Goal: Information Seeking & Learning: Understand process/instructions

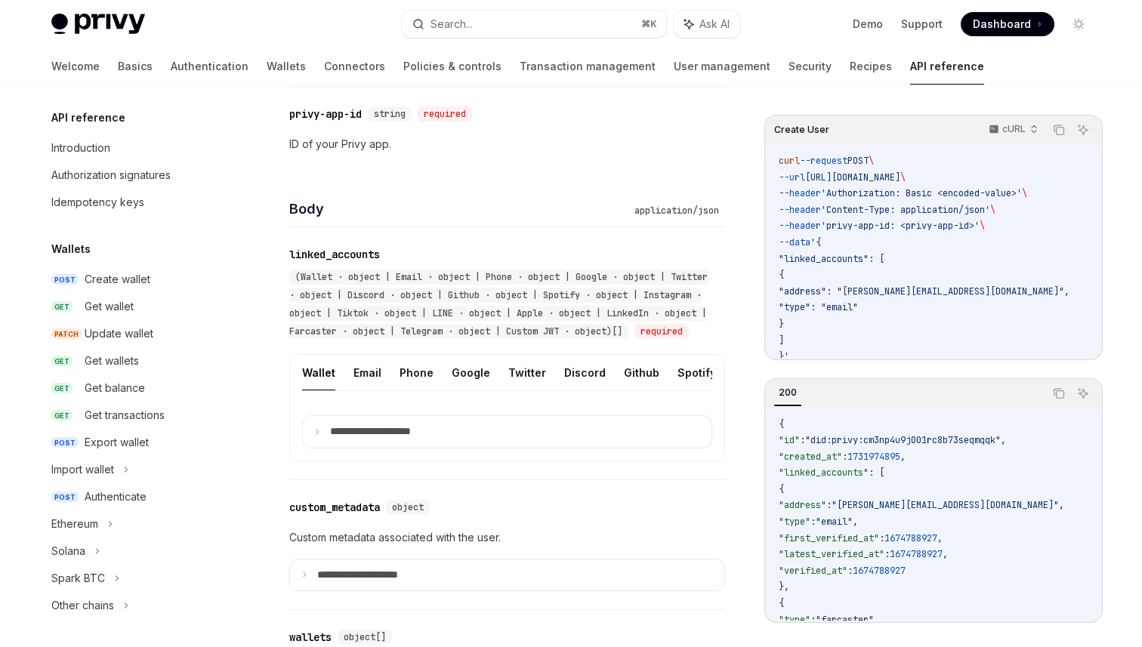
scroll to position [879, 0]
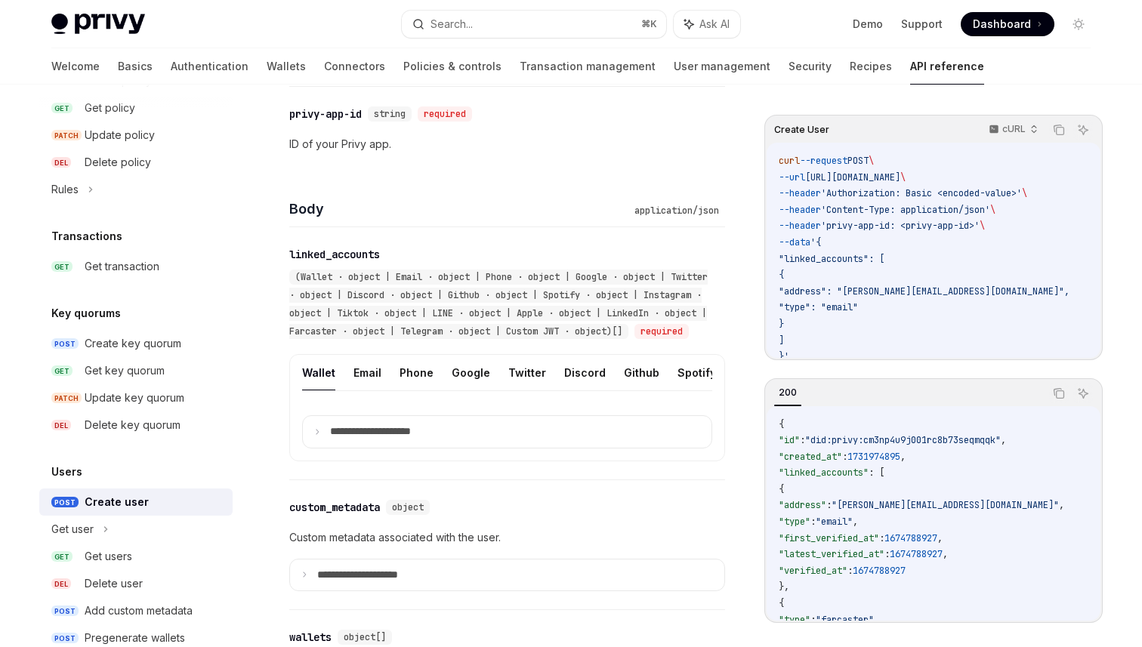
click at [124, 26] on img at bounding box center [98, 24] width 94 height 21
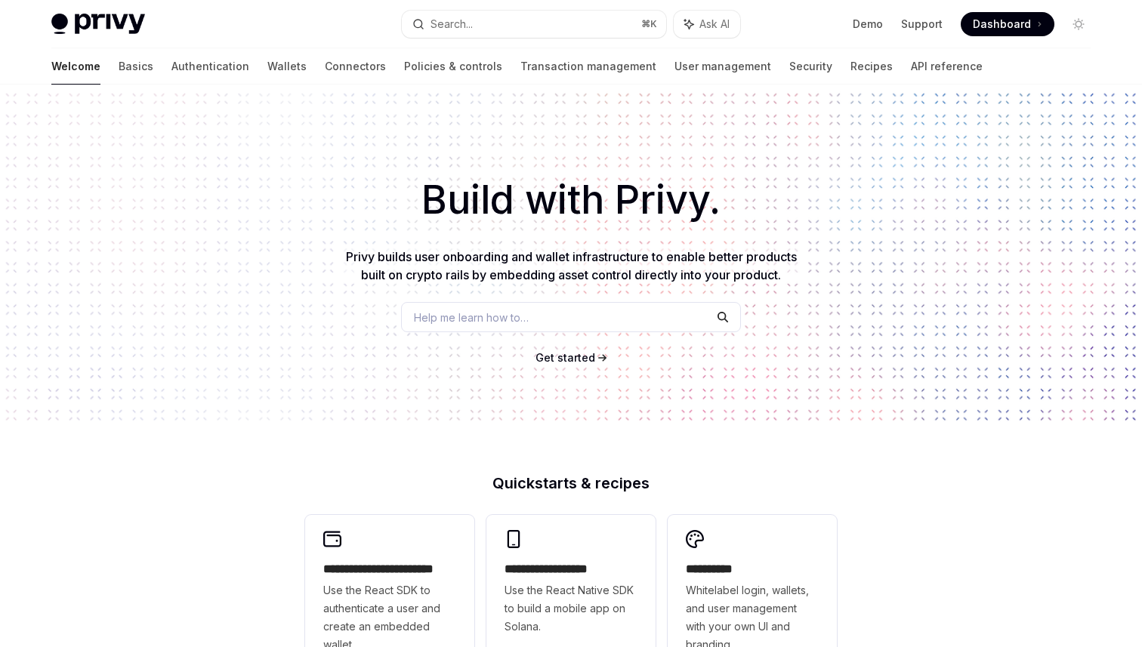
type textarea "*"
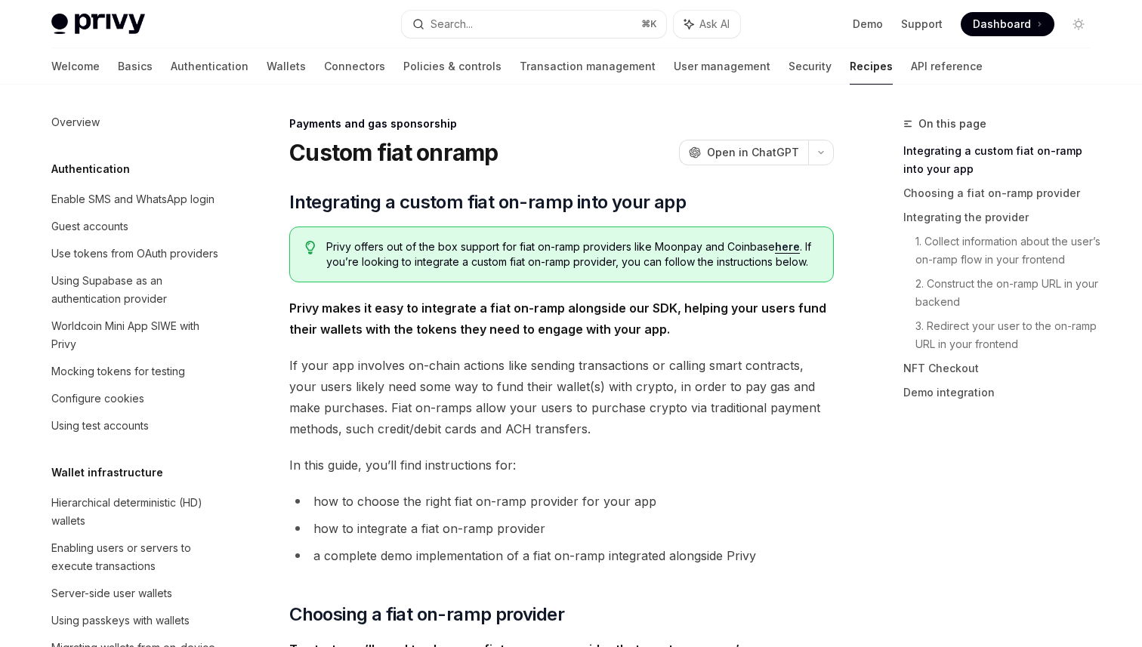
scroll to position [1070, 0]
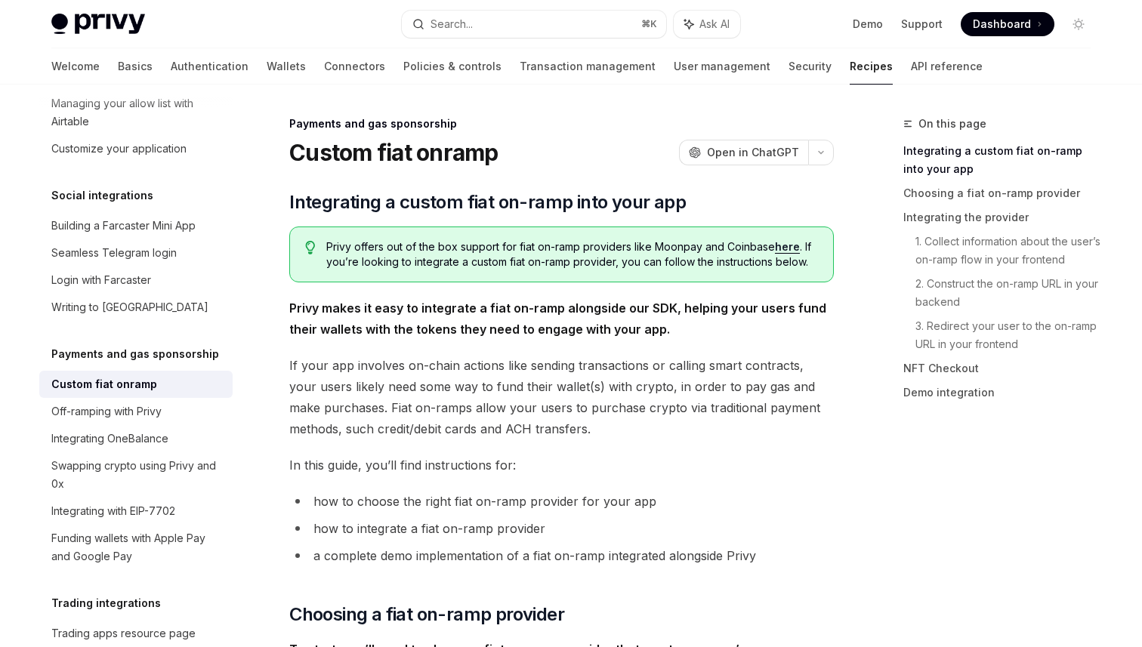
click at [780, 248] on link "here" at bounding box center [787, 247] width 25 height 14
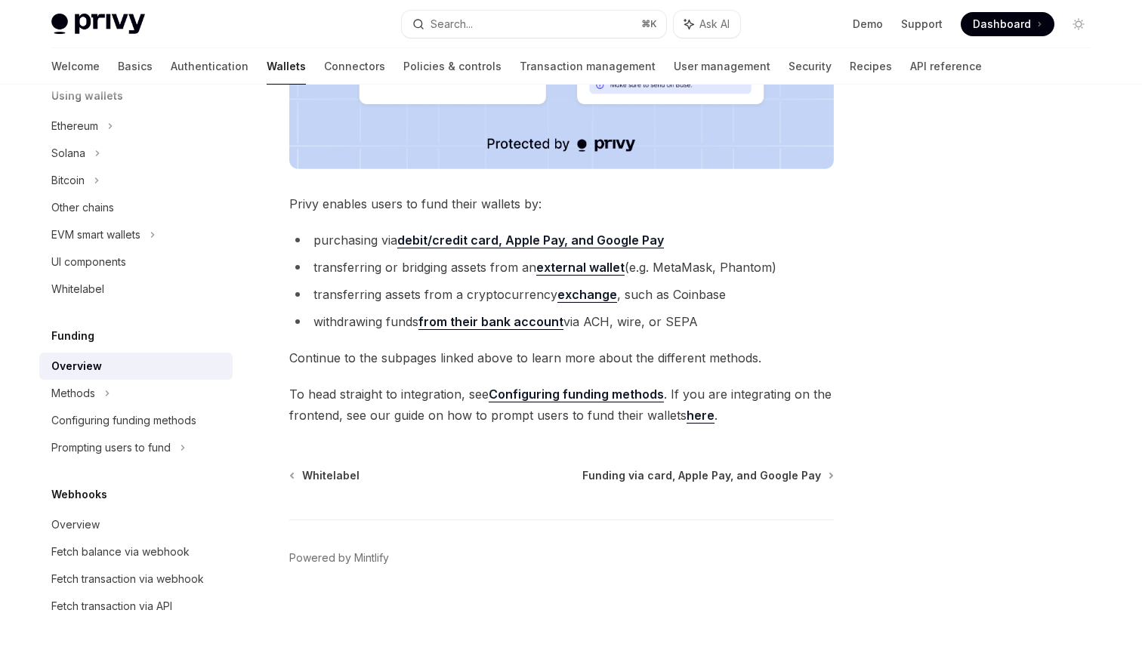
scroll to position [537, 0]
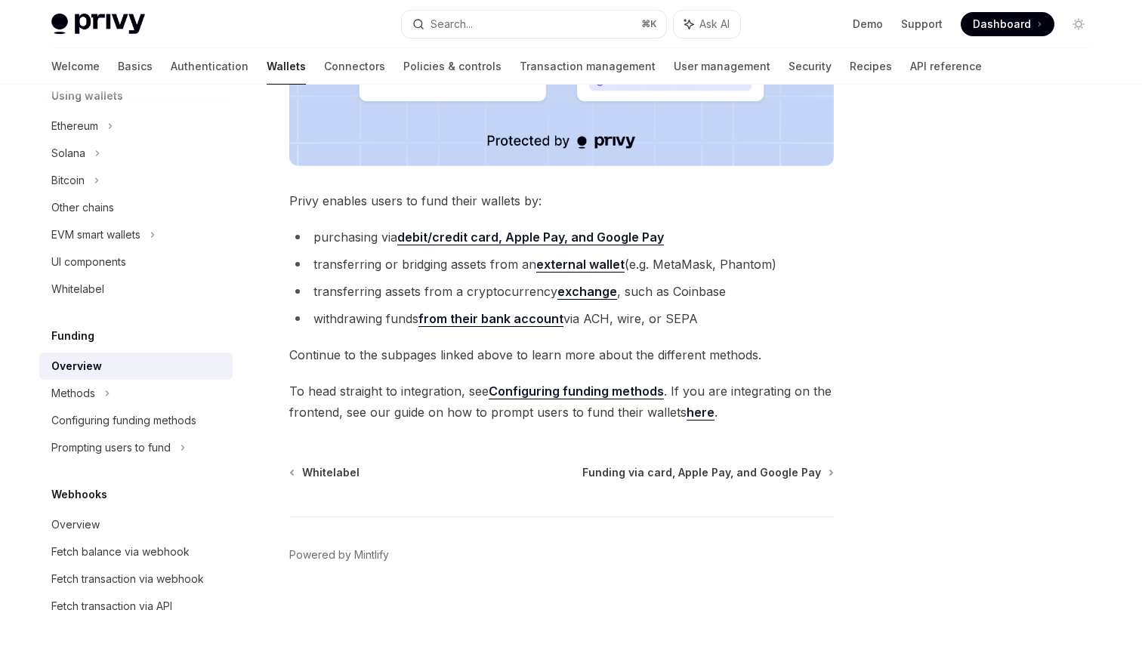
type textarea "*"
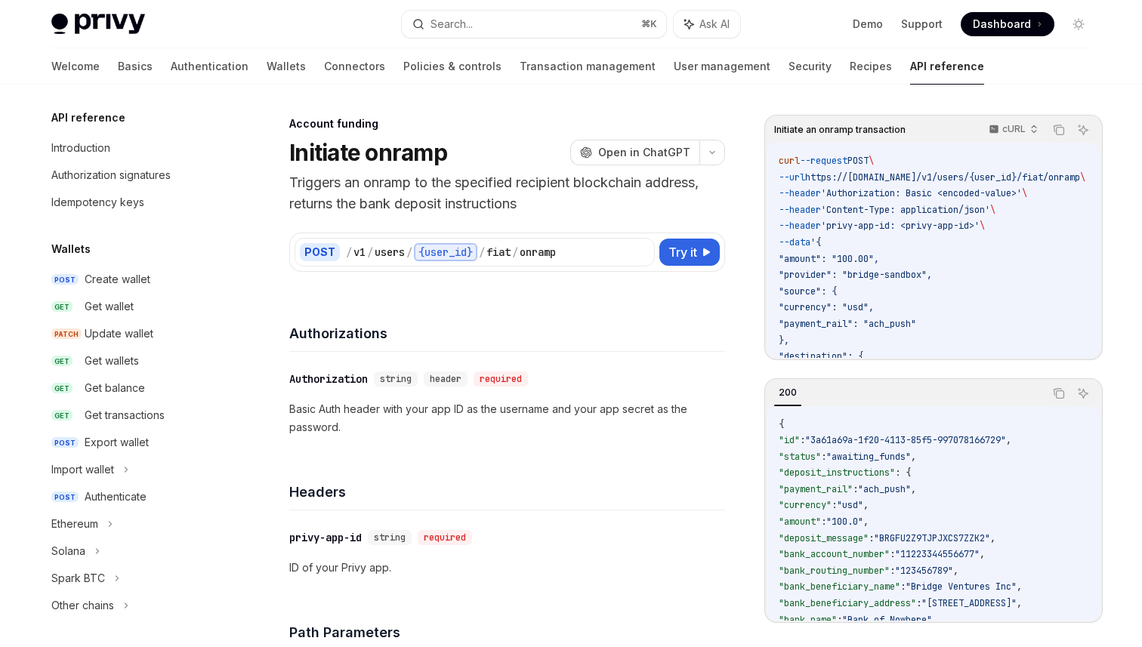
scroll to position [462, 0]
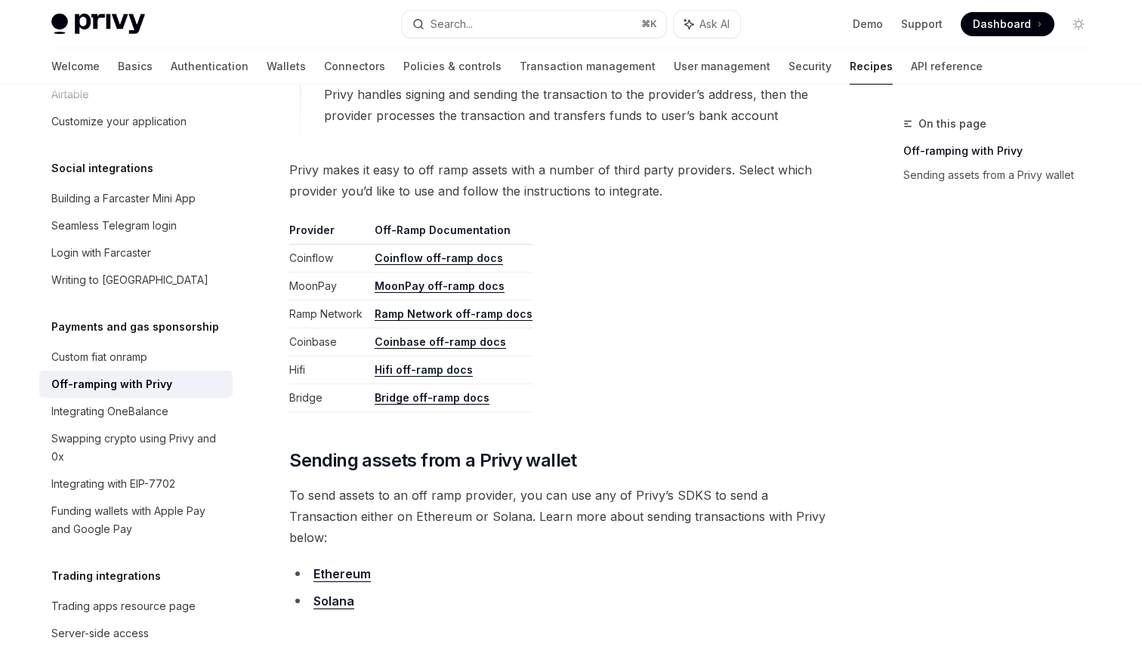
scroll to position [827, 0]
